Goal: Information Seeking & Learning: Learn about a topic

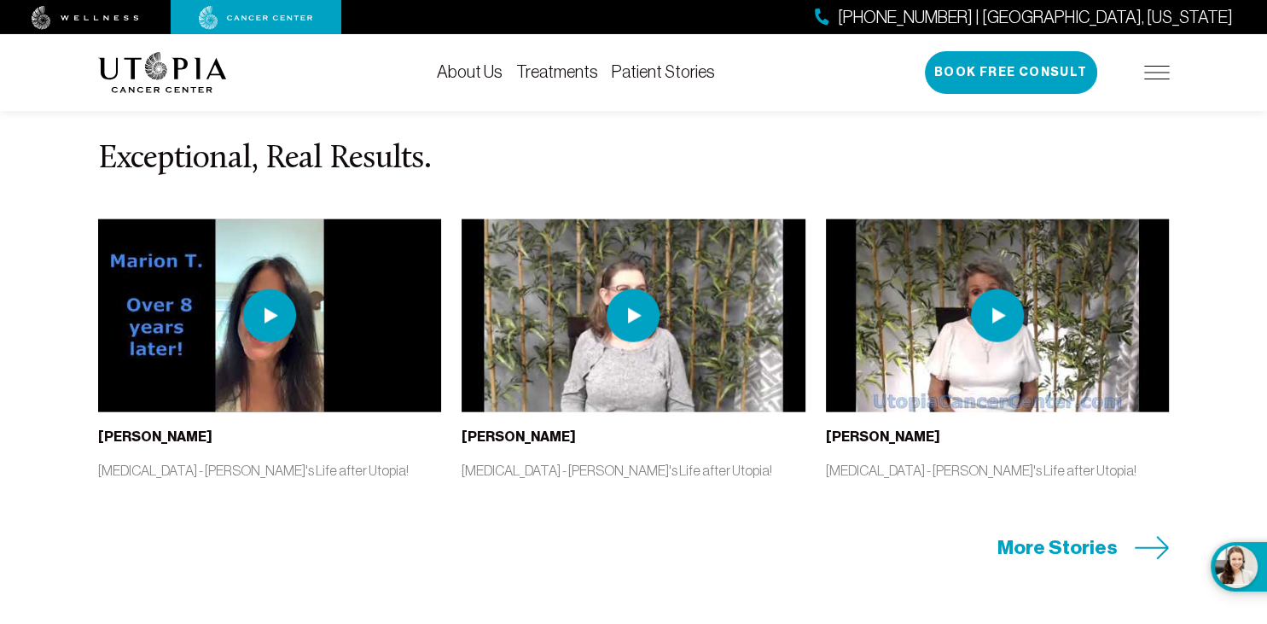
scroll to position [3842, 0]
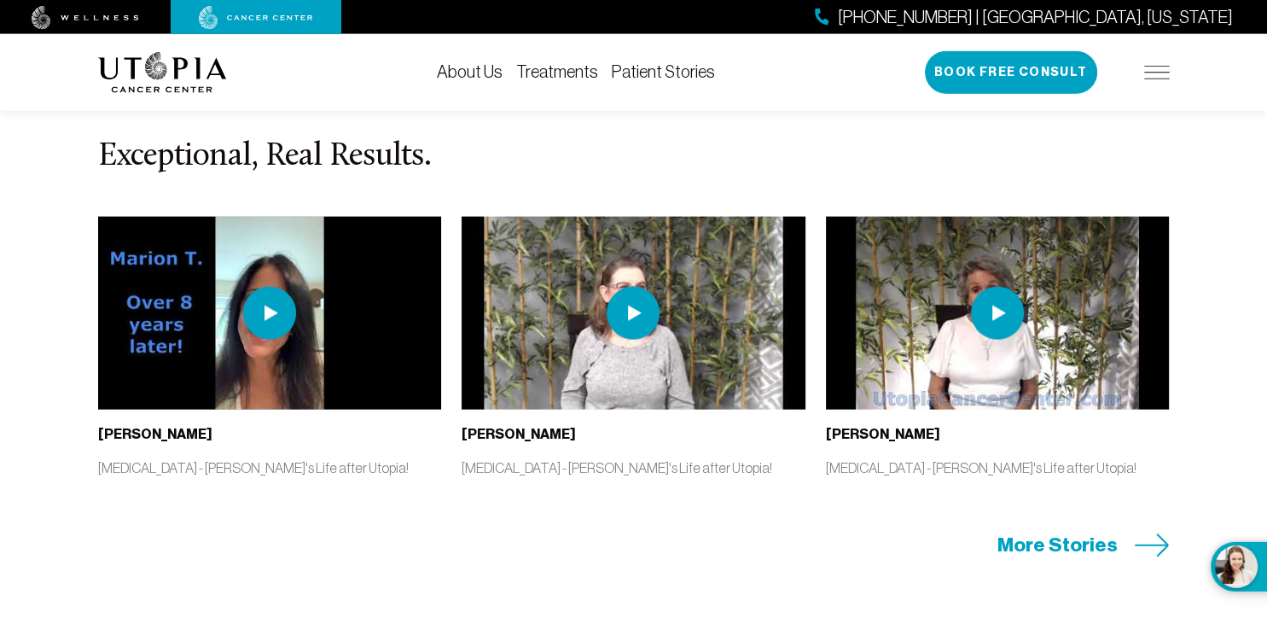
click at [1029, 532] on span "More Stories" at bounding box center [1058, 545] width 120 height 26
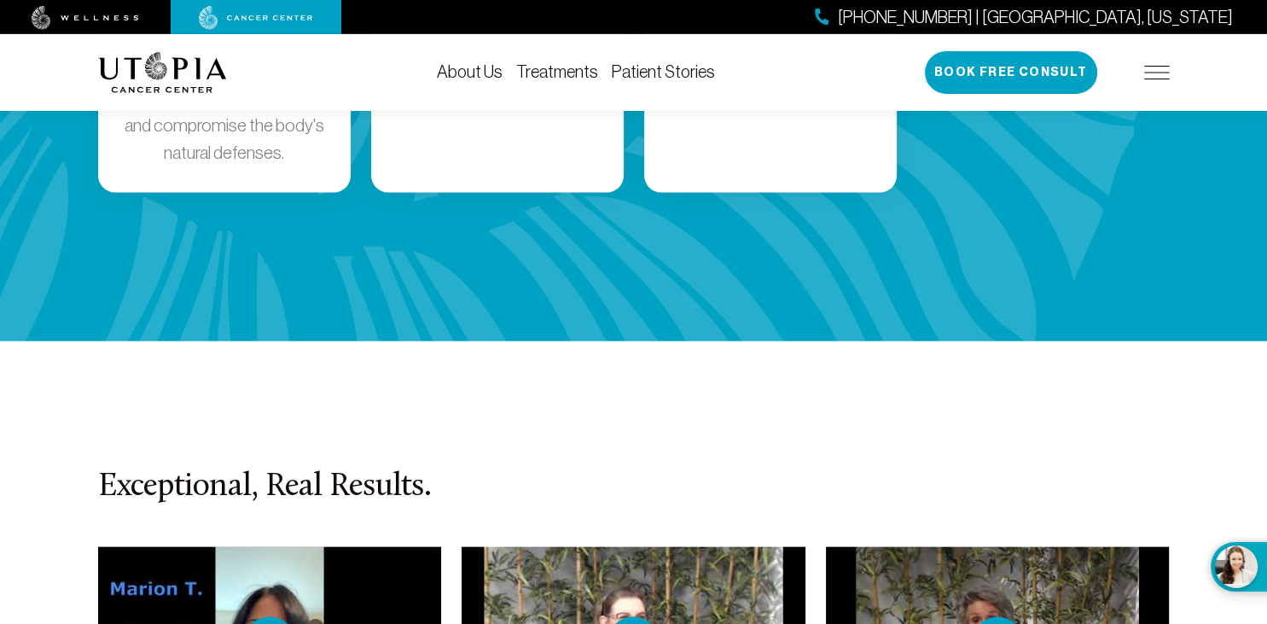
scroll to position [3480, 0]
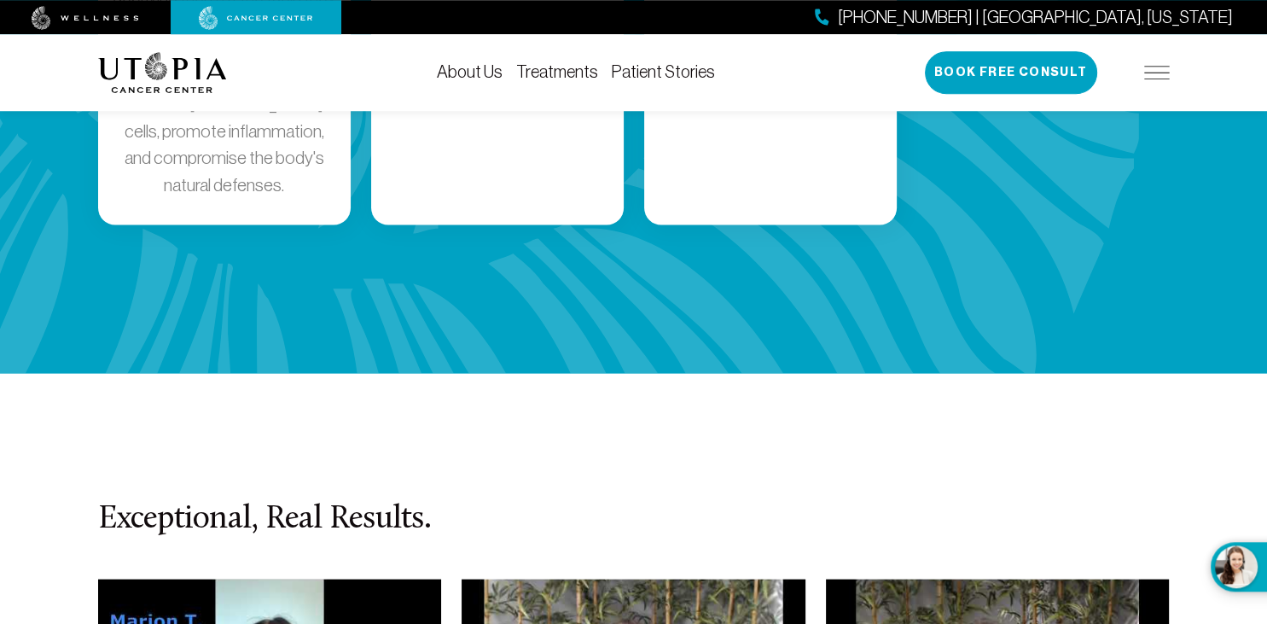
click at [516, 72] on link "Treatments" at bounding box center [557, 71] width 82 height 19
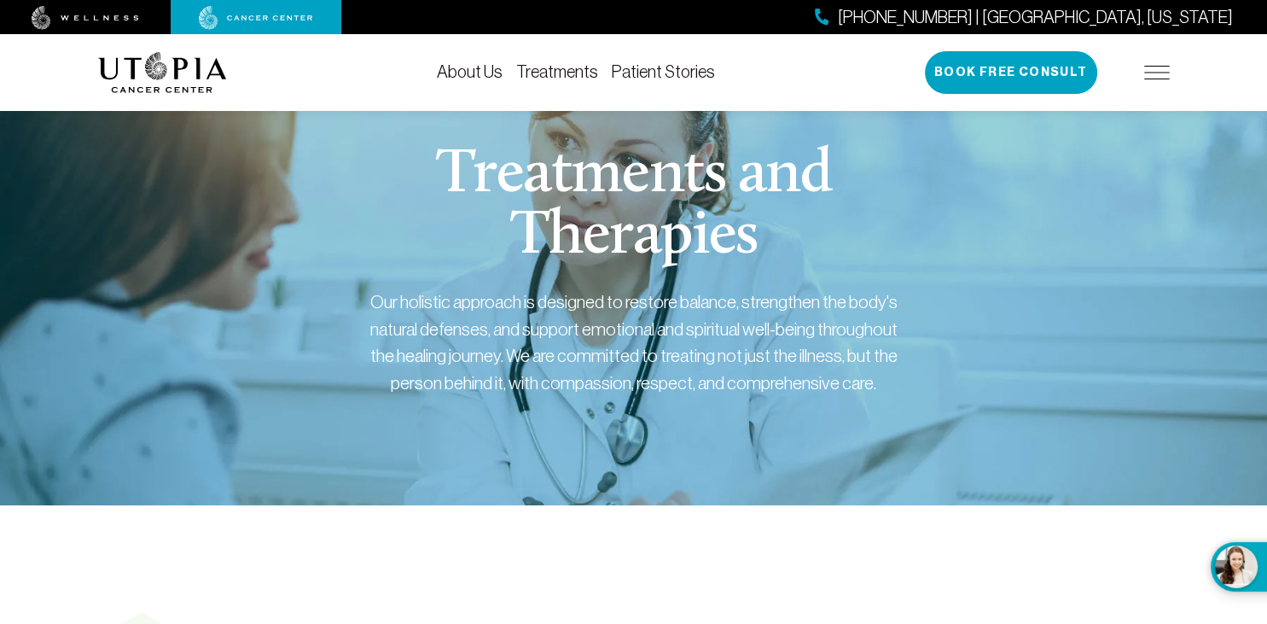
click at [712, 68] on div "About Us Treatments Patient Stories [PHONE_NUMBER] | [GEOGRAPHIC_DATA], [US_STA…" at bounding box center [634, 72] width 1072 height 77
